Goal: Task Accomplishment & Management: Use online tool/utility

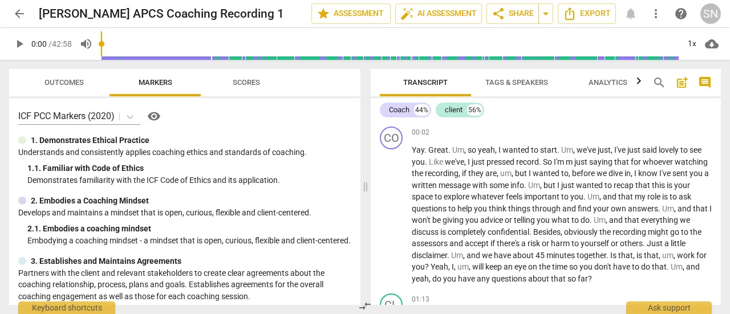
click at [22, 11] on span "arrow_back" at bounding box center [20, 14] width 14 height 14
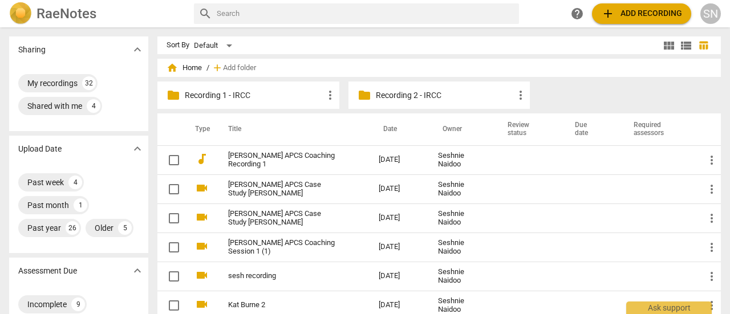
click at [630, 12] on span "add Add recording" at bounding box center [641, 14] width 81 height 14
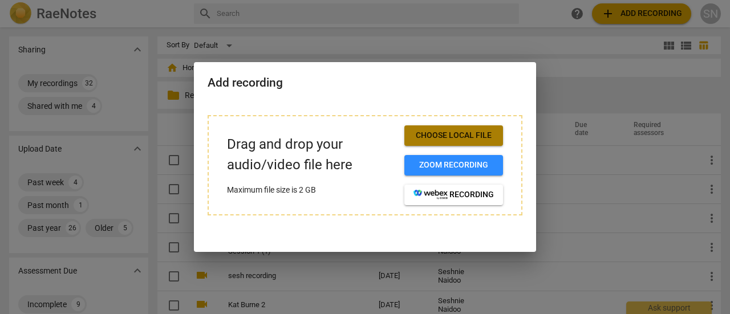
click at [426, 132] on span "Choose local file" at bounding box center [454, 135] width 80 height 11
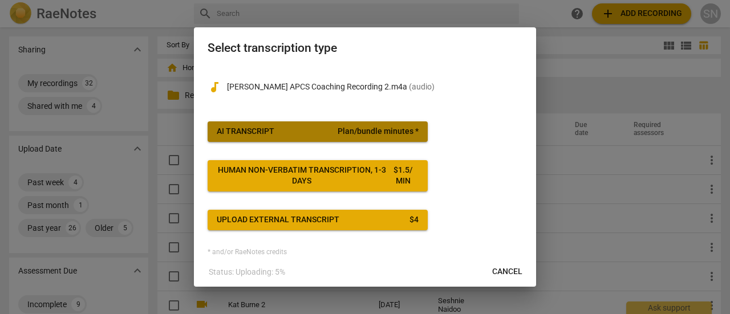
click at [348, 129] on span "Plan/bundle minutes *" at bounding box center [378, 131] width 81 height 11
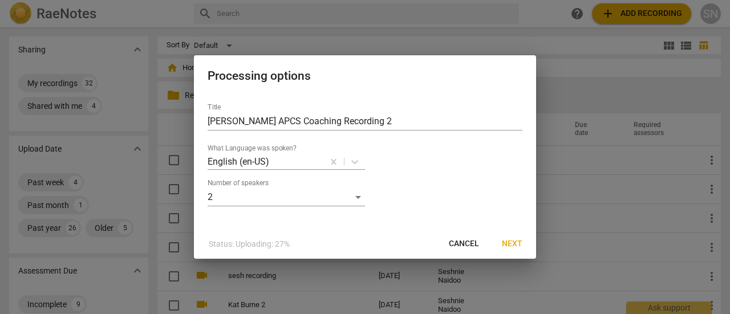
click at [526, 248] on button "Next" at bounding box center [512, 244] width 39 height 21
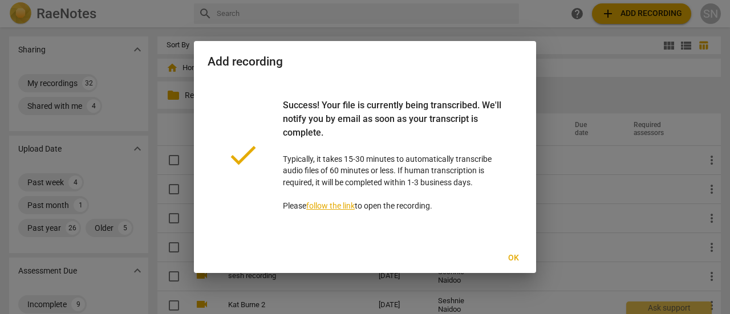
click at [512, 255] on span "Ok" at bounding box center [513, 258] width 18 height 11
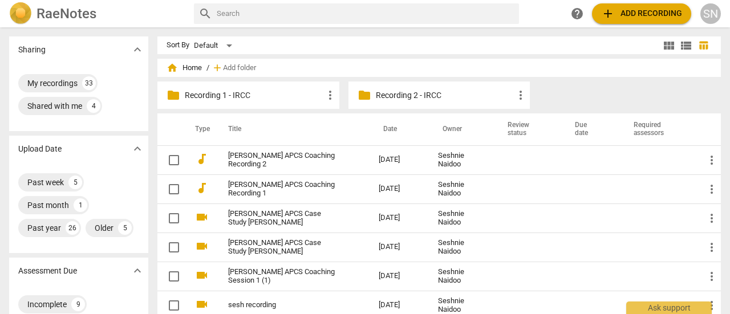
click at [279, 153] on link "[PERSON_NAME] APCS Coaching Recording 2" at bounding box center [283, 160] width 110 height 17
click at [289, 168] on link "[PERSON_NAME] APCS Coaching Recording 2" at bounding box center [283, 160] width 110 height 17
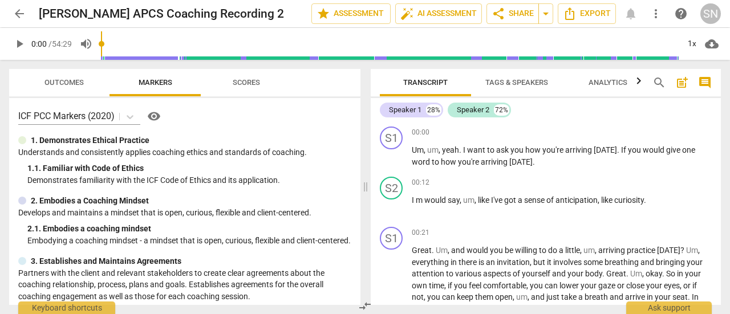
click at [576, 14] on icon "Export" at bounding box center [570, 14] width 14 height 14
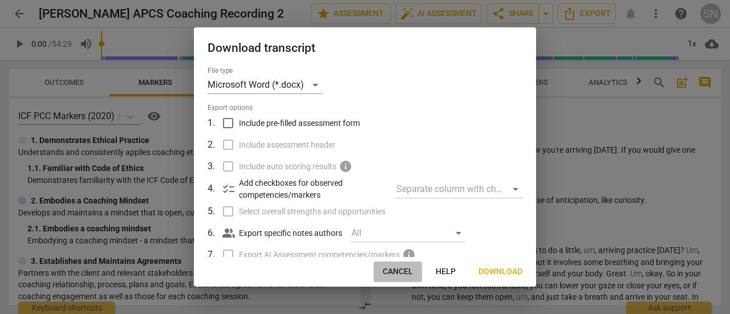
click at [391, 272] on span "Cancel" at bounding box center [398, 271] width 30 height 11
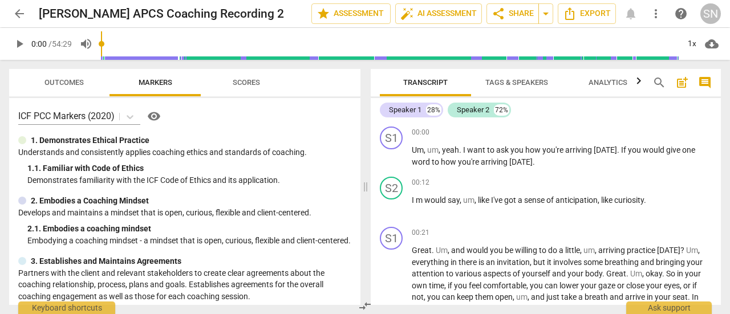
click at [394, 136] on div "S1" at bounding box center [391, 138] width 23 height 23
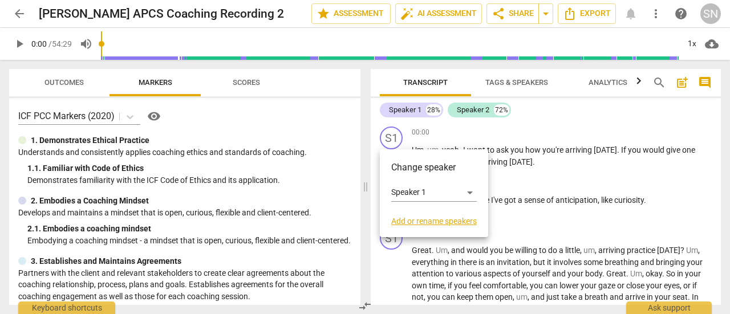
click at [422, 221] on link "Add or rename speakers" at bounding box center [434, 221] width 86 height 9
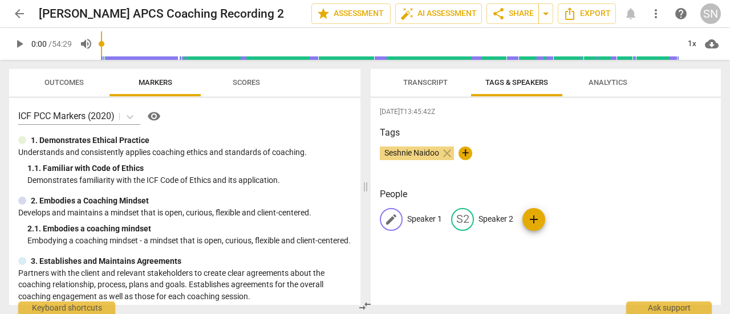
click at [397, 216] on span "edit" at bounding box center [392, 220] width 14 height 14
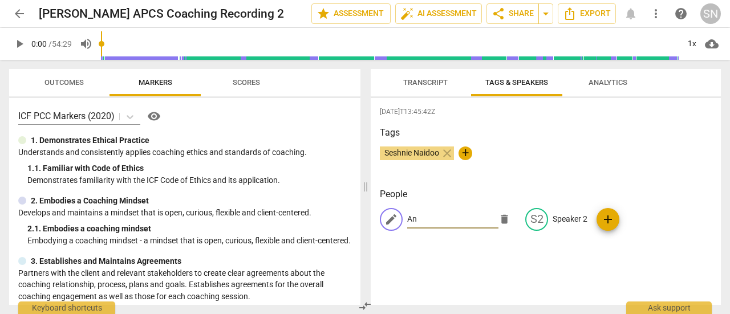
type input "A"
type input "Coach"
click at [541, 216] on div "edit" at bounding box center [537, 219] width 23 height 23
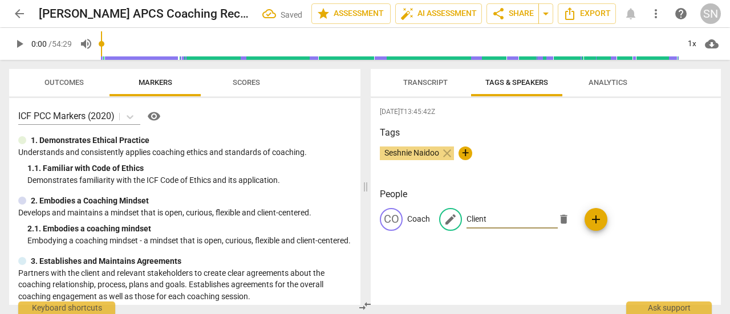
type input "Client"
click at [647, 122] on div "2025-10-15T13:45:42Z Tags Seshnie Naidoo close + People CO Coach edit Client de…" at bounding box center [546, 201] width 350 height 207
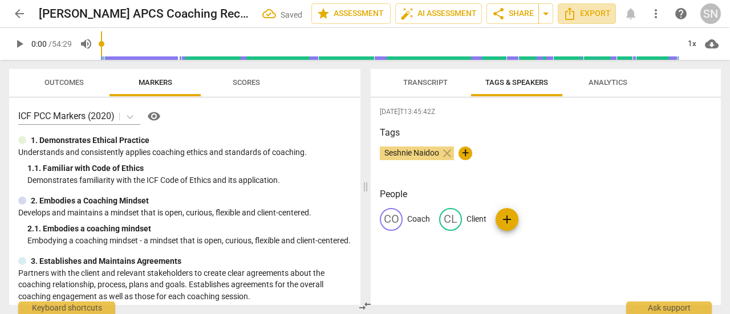
click at [587, 14] on span "Export" at bounding box center [587, 14] width 48 height 14
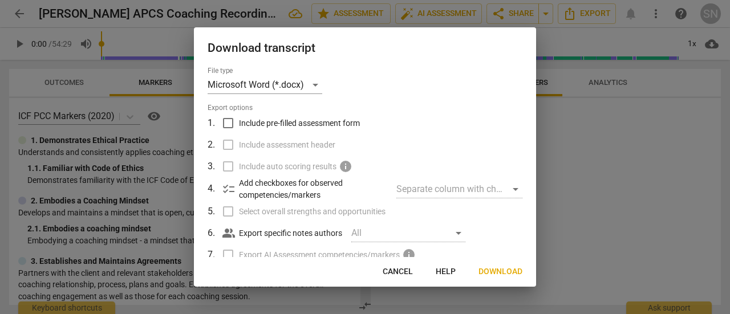
click at [494, 269] on span "Download" at bounding box center [501, 271] width 44 height 11
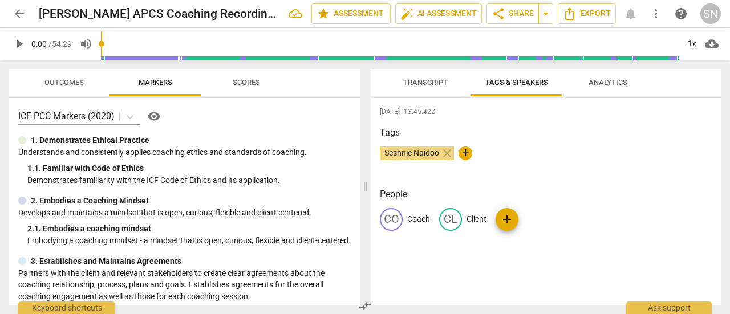
click at [18, 11] on span "arrow_back" at bounding box center [20, 14] width 14 height 14
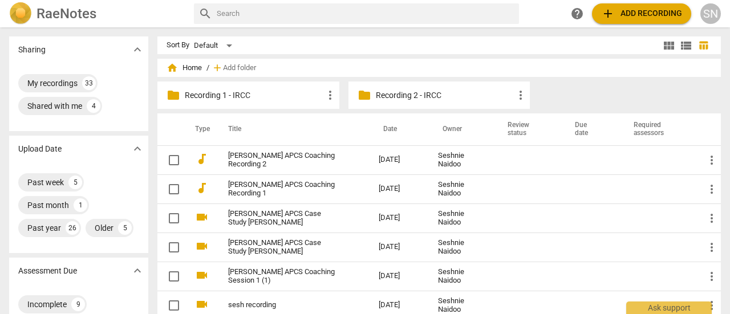
click at [645, 11] on span "add Add recording" at bounding box center [641, 14] width 81 height 14
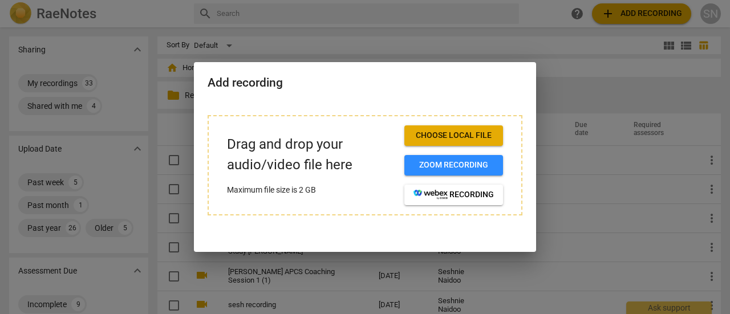
click at [494, 134] on button "Choose local file" at bounding box center [454, 136] width 99 height 21
click at [465, 93] on div "Add recording" at bounding box center [365, 81] width 342 height 39
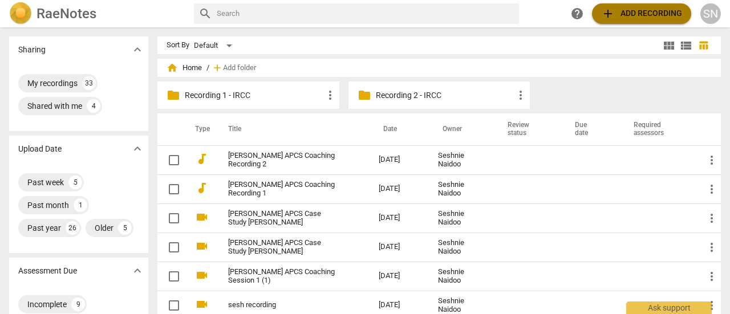
click at [640, 15] on span "add Add recording" at bounding box center [641, 14] width 81 height 14
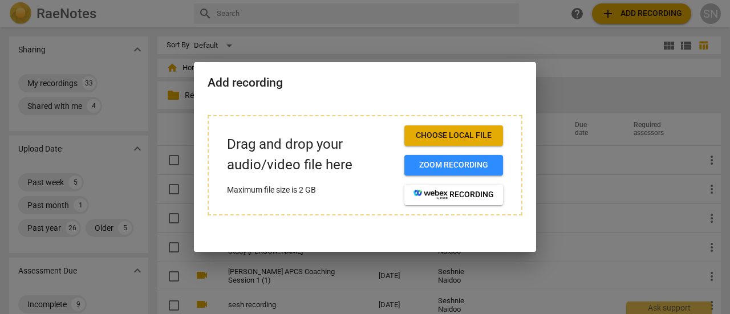
click at [455, 132] on span "Choose local file" at bounding box center [454, 135] width 80 height 11
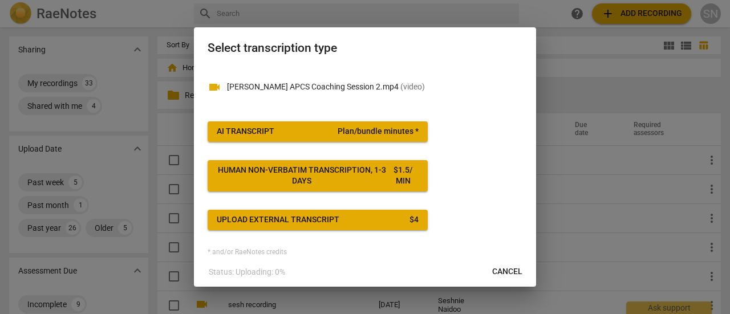
click at [380, 136] on span "Plan/bundle minutes *" at bounding box center [378, 131] width 81 height 11
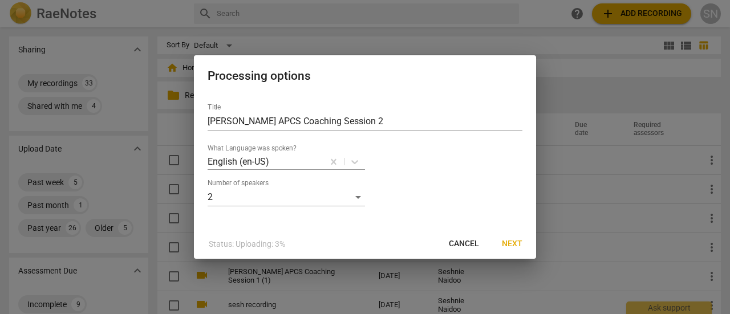
click at [520, 241] on span "Next" at bounding box center [512, 244] width 21 height 11
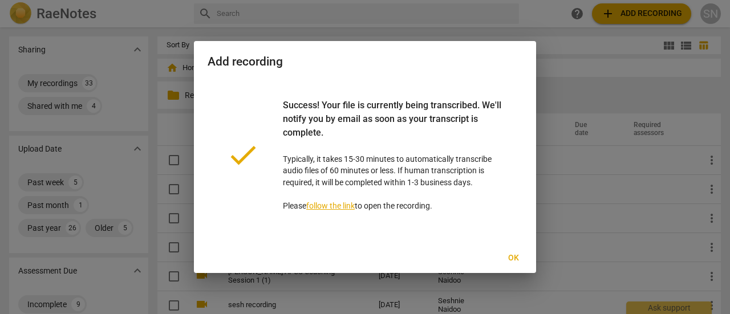
click at [515, 249] on button "Ok" at bounding box center [513, 258] width 37 height 21
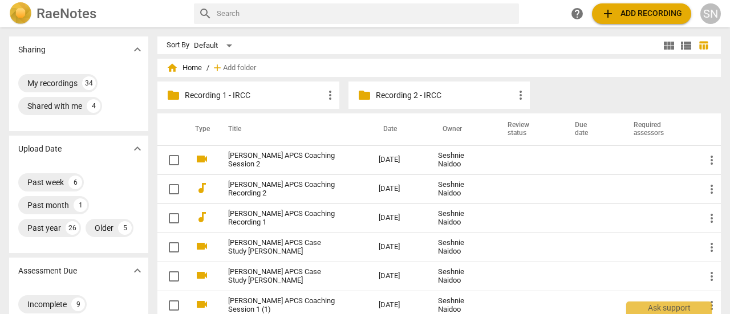
click at [231, 152] on link "Steph Carr APCS Coaching Session 2" at bounding box center [283, 160] width 110 height 17
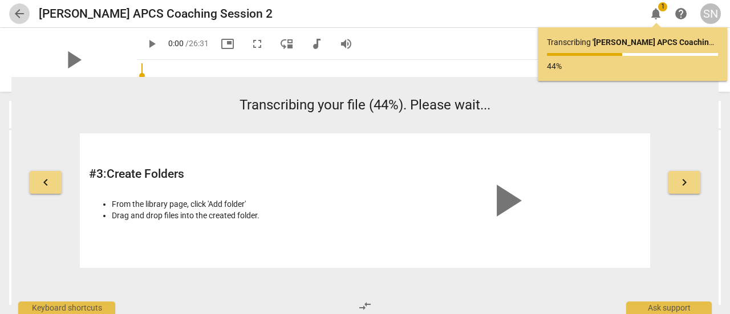
click at [20, 17] on span "arrow_back" at bounding box center [20, 14] width 14 height 14
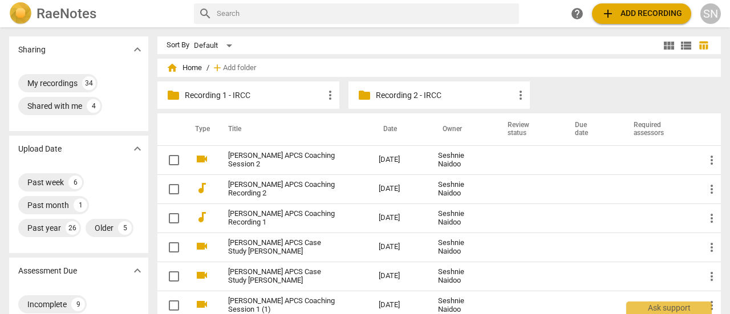
click at [293, 163] on link "Steph Carr APCS Coaching Session 2" at bounding box center [283, 160] width 110 height 17
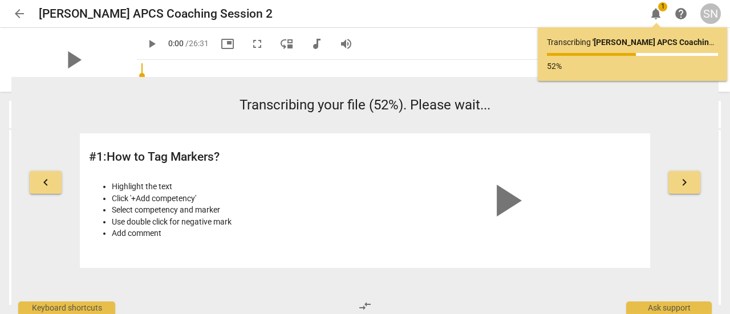
click at [26, 9] on span "arrow_back" at bounding box center [20, 14] width 14 height 14
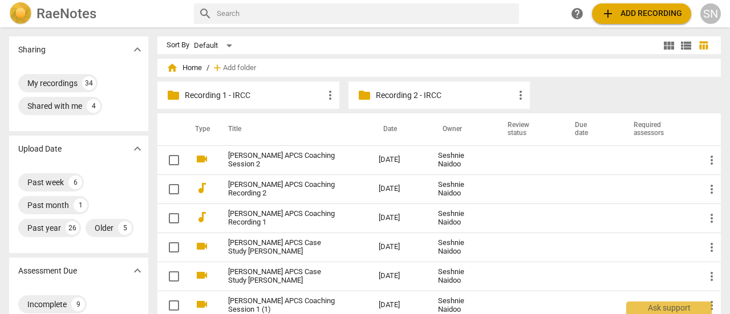
click at [628, 11] on span "add Add recording" at bounding box center [641, 14] width 81 height 14
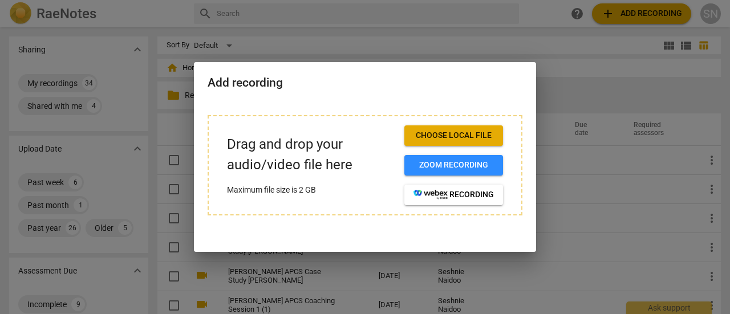
click at [432, 136] on span "Choose local file" at bounding box center [454, 135] width 80 height 11
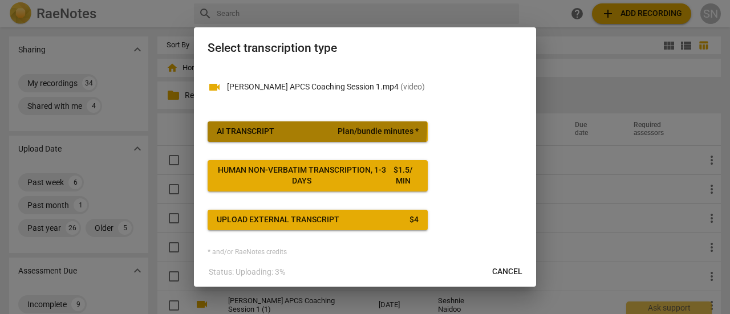
click at [309, 126] on span "AI Transcript Plan/bundle minutes *" at bounding box center [318, 131] width 202 height 11
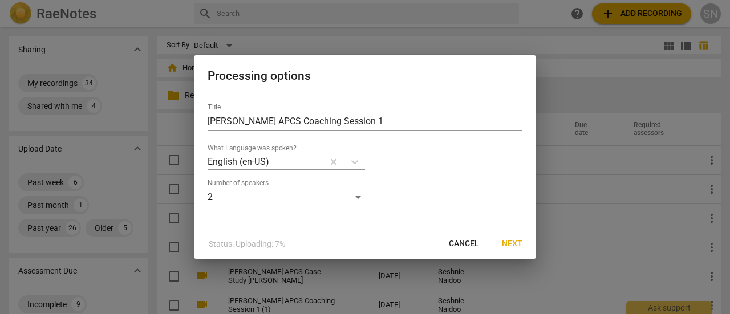
click at [515, 244] on span "Next" at bounding box center [512, 244] width 21 height 11
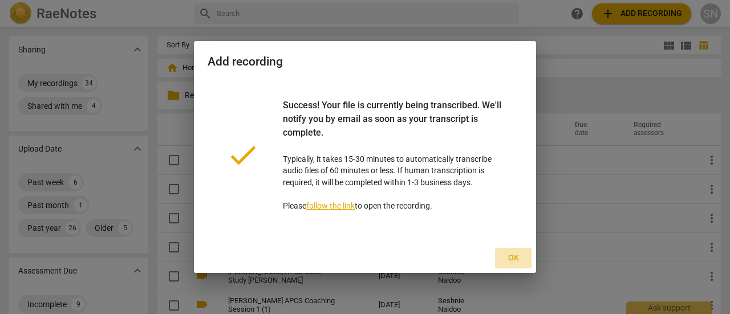
click at [512, 256] on span "Ok" at bounding box center [513, 258] width 18 height 11
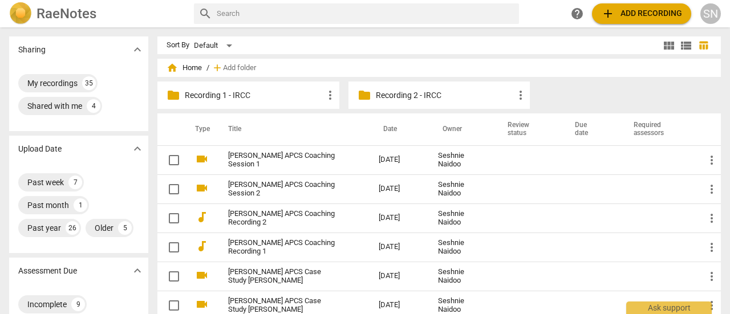
click at [263, 185] on link "Steph Carr APCS Coaching Session 2" at bounding box center [283, 189] width 110 height 17
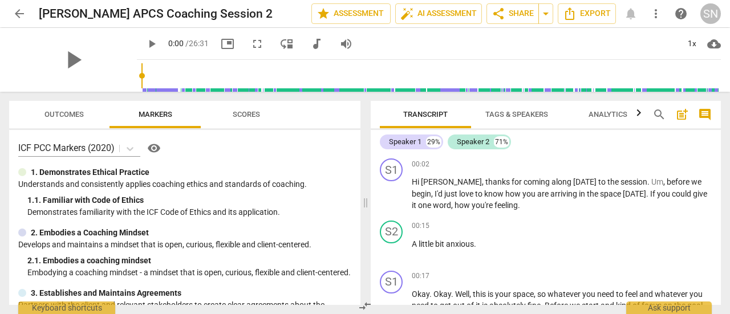
click at [391, 166] on div "S1" at bounding box center [391, 170] width 23 height 23
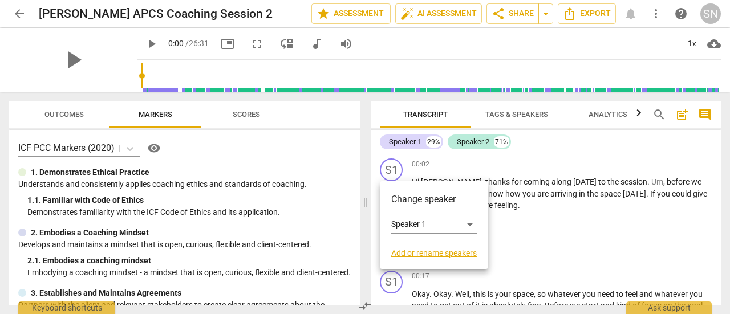
click at [429, 249] on link "Add or rename speakers" at bounding box center [434, 253] width 86 height 9
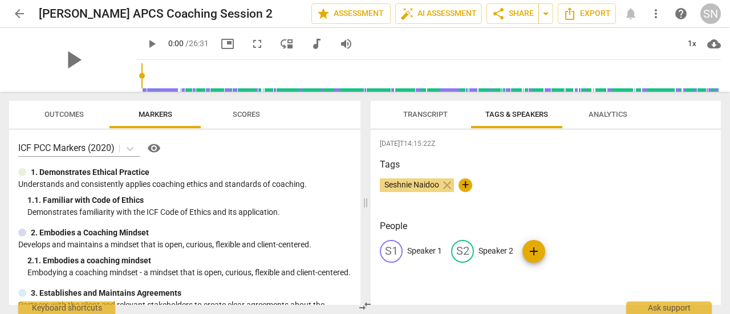
click at [386, 254] on div "S1" at bounding box center [391, 251] width 23 height 23
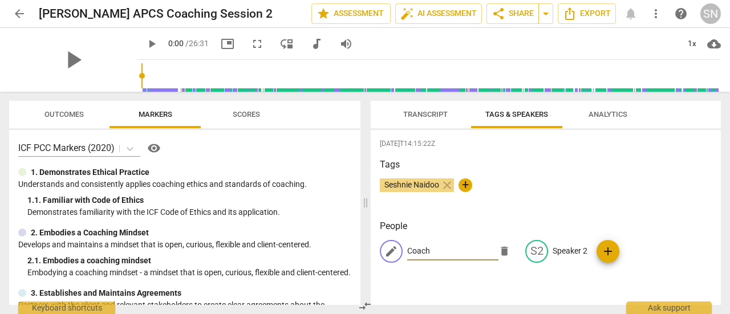
type input "Coach"
click at [517, 246] on div "edit Coach delete S2 Speaker 2 add" at bounding box center [546, 256] width 332 height 32
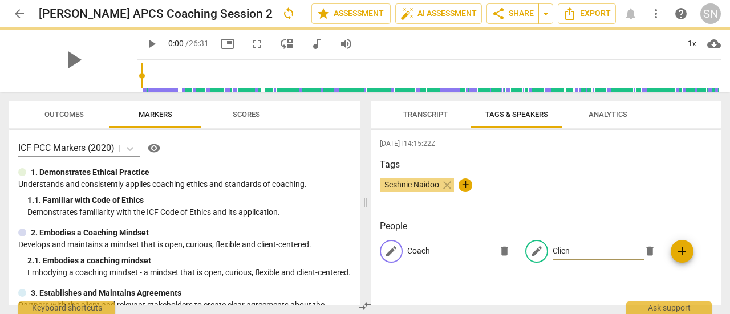
type input "Client"
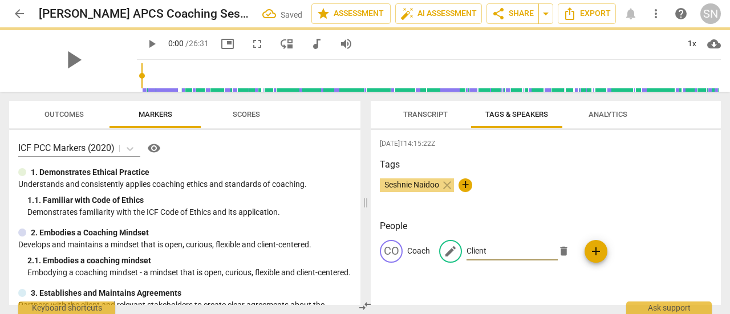
click at [693, 112] on div "Transcript Tags & Speakers Analytics" at bounding box center [546, 114] width 332 height 27
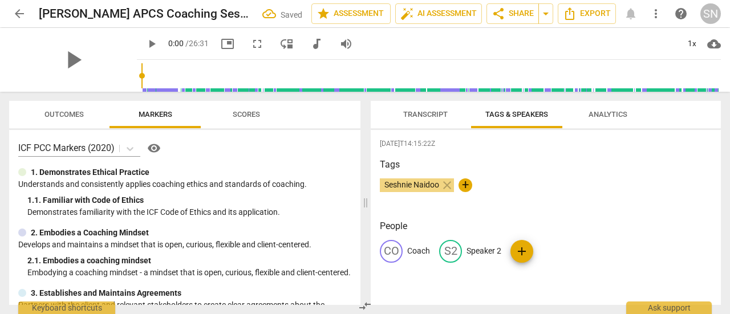
click at [683, 123] on div "Transcript Tags & Speakers Analytics" at bounding box center [546, 114] width 332 height 27
click at [427, 108] on span "Transcript" at bounding box center [426, 114] width 72 height 15
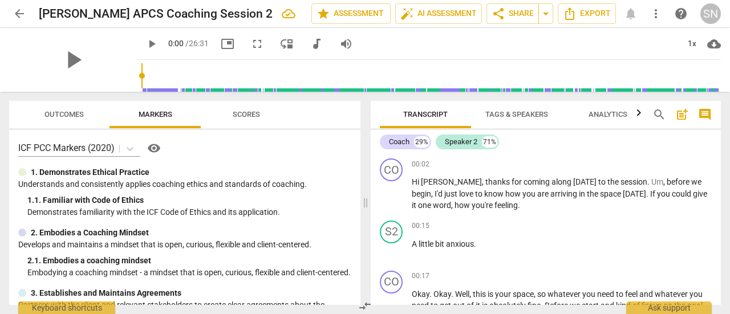
click at [596, 10] on span "Export" at bounding box center [587, 14] width 48 height 14
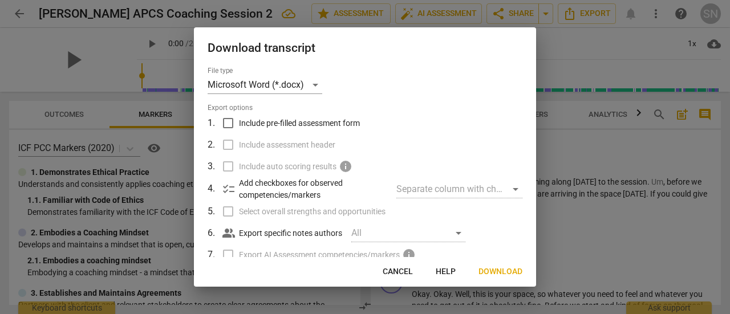
click at [503, 272] on span "Download" at bounding box center [501, 271] width 44 height 11
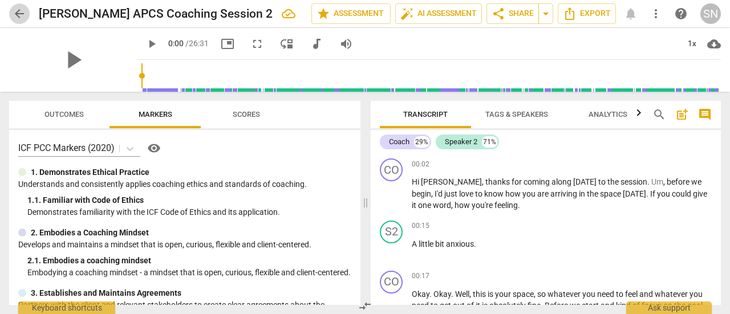
click at [23, 10] on span "arrow_back" at bounding box center [20, 14] width 14 height 14
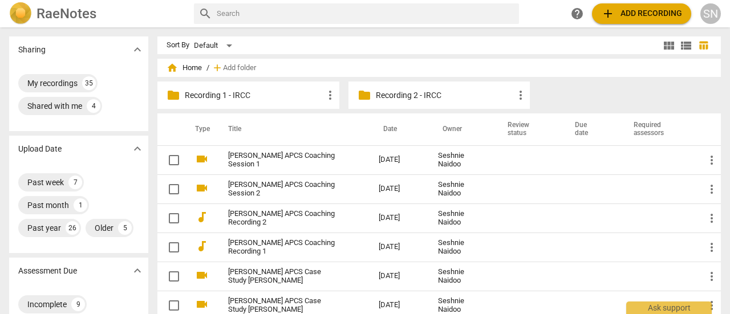
click at [296, 157] on link "Steph Carr APCS Coaching Session 1" at bounding box center [283, 160] width 110 height 17
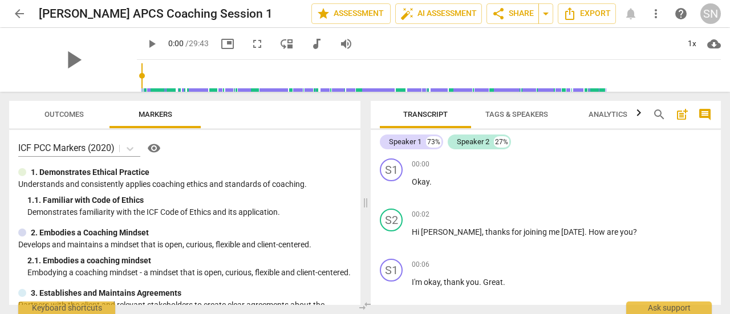
click at [390, 220] on div "S2" at bounding box center [391, 220] width 23 height 23
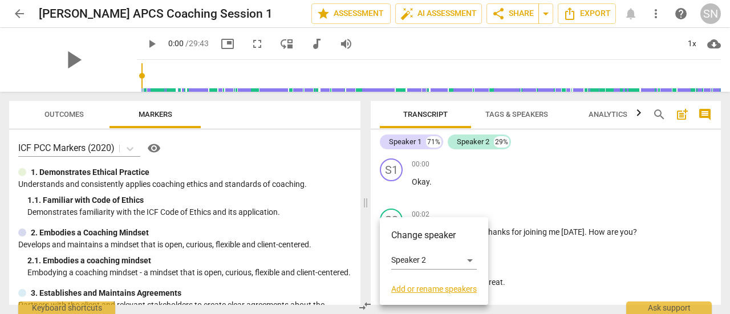
drag, startPoint x: 390, startPoint y: 220, endPoint x: 423, endPoint y: 289, distance: 76.6
click at [423, 289] on link "Add or rename speakers" at bounding box center [434, 289] width 86 height 9
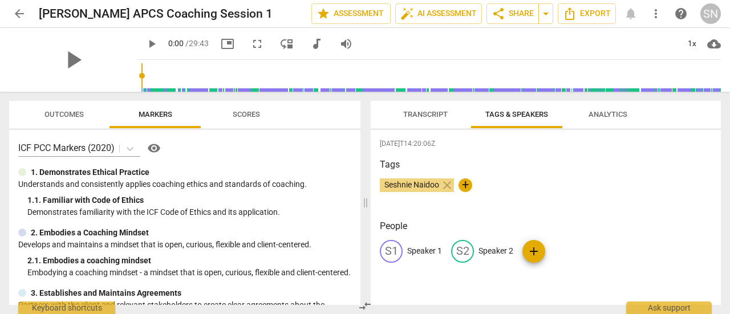
click at [462, 254] on div "S2" at bounding box center [462, 251] width 23 height 23
type input "coach"
click at [391, 251] on span "edit" at bounding box center [392, 252] width 14 height 14
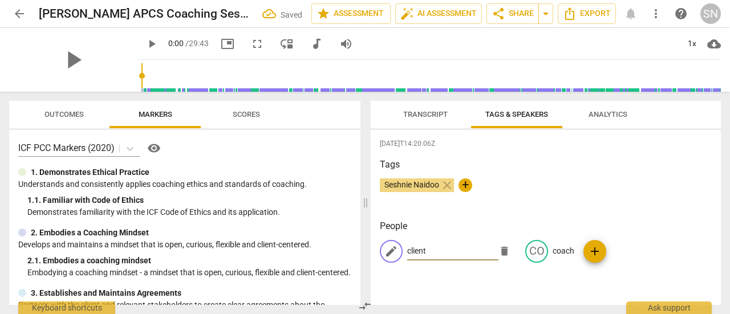
type input "client"
click at [684, 110] on div "Transcript Tags & Speakers Analytics" at bounding box center [546, 114] width 332 height 27
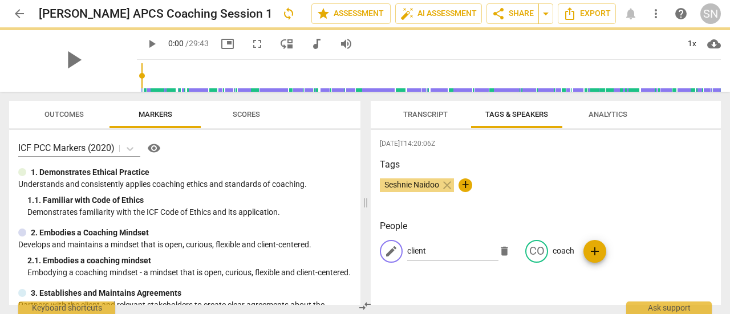
click at [334, 118] on div "Outcomes Markers Scores" at bounding box center [184, 114] width 333 height 27
click at [425, 112] on span "Transcript" at bounding box center [425, 114] width 45 height 9
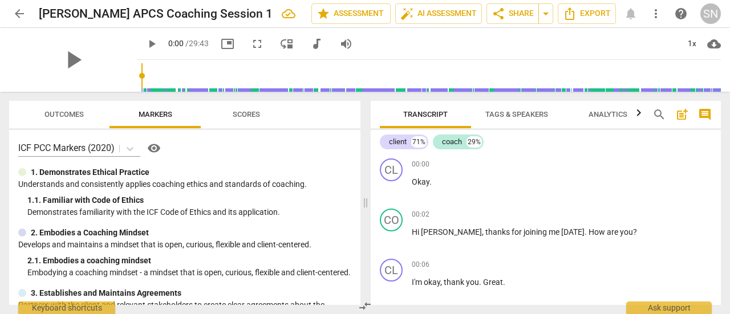
click at [592, 12] on span "Export" at bounding box center [587, 14] width 48 height 14
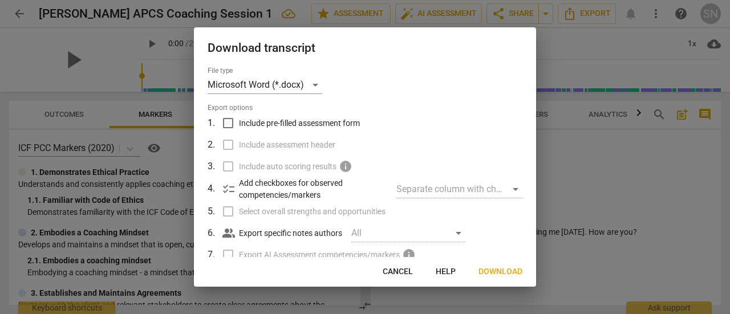
click at [608, 47] on div at bounding box center [365, 157] width 730 height 314
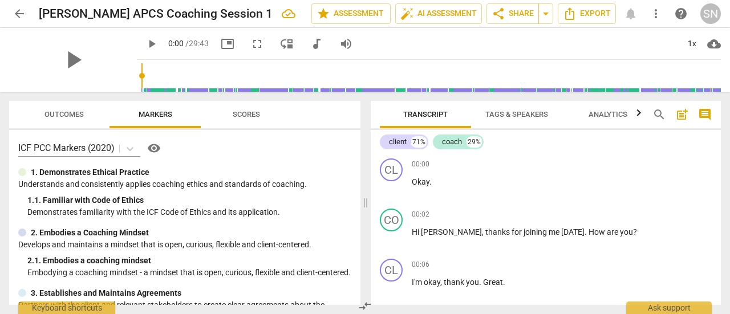
click at [584, 15] on span "Export" at bounding box center [587, 14] width 48 height 14
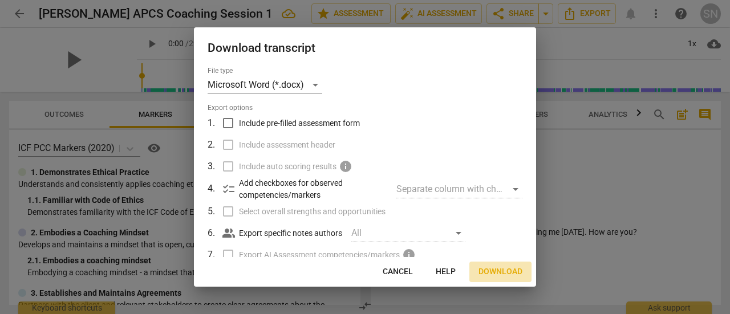
click at [520, 269] on span "Download" at bounding box center [501, 271] width 44 height 11
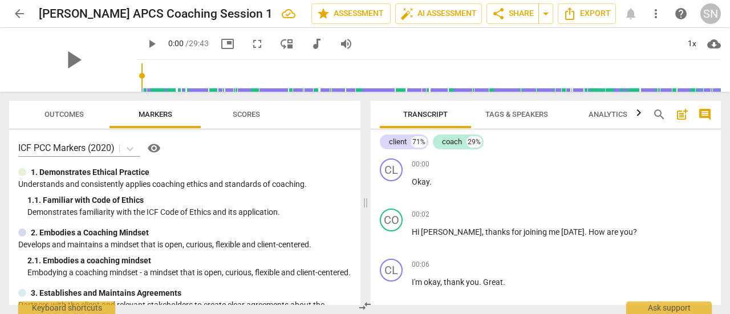
click at [14, 13] on span "arrow_back" at bounding box center [20, 14] width 14 height 14
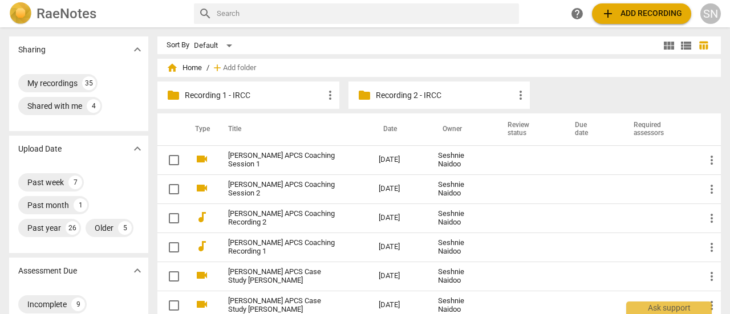
click at [625, 13] on span "add Add recording" at bounding box center [641, 14] width 81 height 14
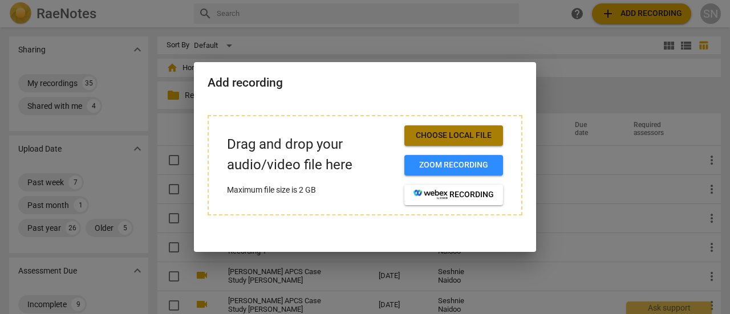
click at [449, 135] on span "Choose local file" at bounding box center [454, 135] width 80 height 11
click at [431, 134] on span "Choose local file" at bounding box center [454, 135] width 80 height 11
